Goal: Entertainment & Leisure: Consume media (video, audio)

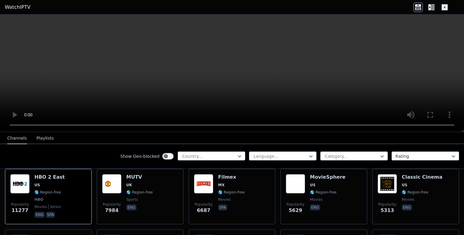
scroll to position [60, 0]
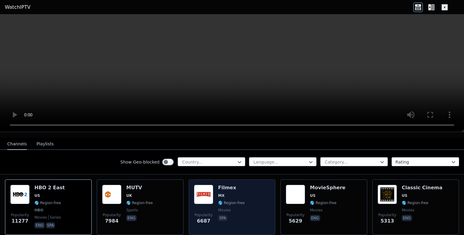
click at [228, 207] on span "movies" at bounding box center [231, 209] width 27 height 5
click at [202, 189] on img at bounding box center [203, 193] width 19 height 19
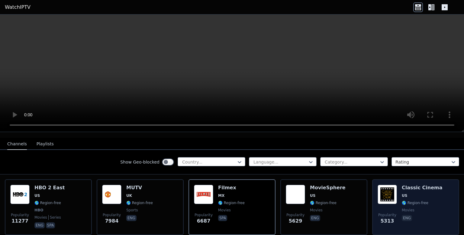
click at [384, 189] on img at bounding box center [387, 193] width 19 height 19
click at [402, 200] on span "🌎 Region-free" at bounding box center [415, 202] width 27 height 5
click at [384, 191] on img at bounding box center [387, 193] width 19 height 19
click at [402, 215] on p "eng" at bounding box center [407, 218] width 10 height 6
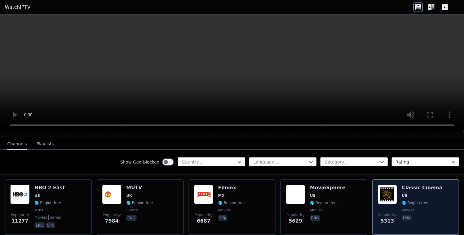
click at [413, 200] on span "🌎 Region-free" at bounding box center [415, 202] width 27 height 5
click at [383, 193] on img at bounding box center [387, 193] width 19 height 19
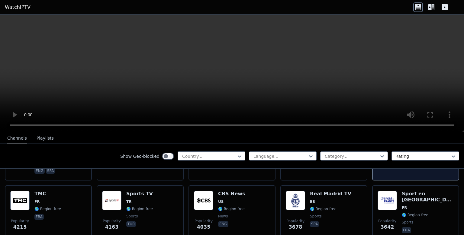
scroll to position [151, 0]
